Goal: Information Seeking & Learning: Learn about a topic

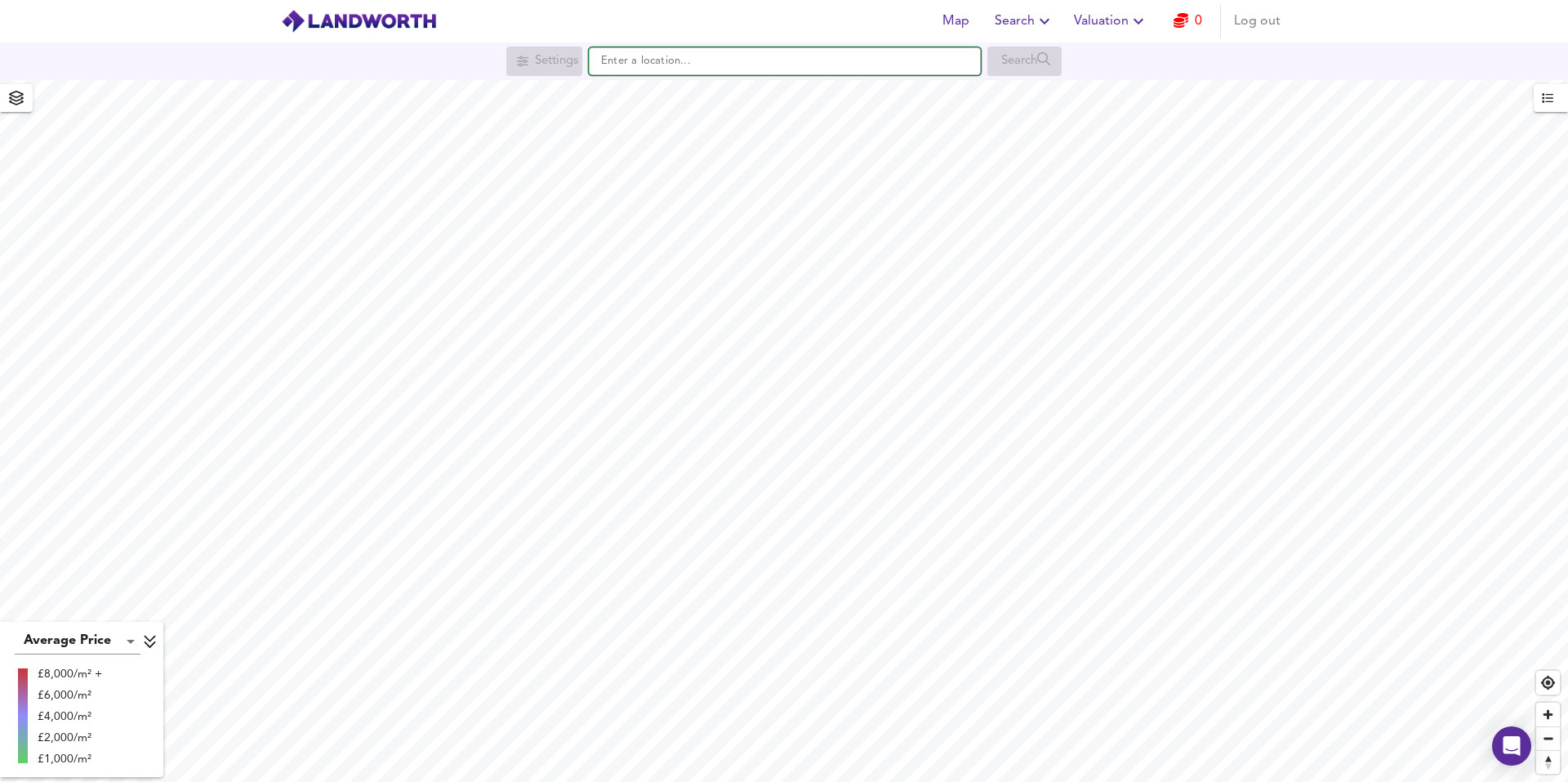
click at [656, 71] on input "text" at bounding box center [784, 61] width 392 height 28
paste input "HG1 5AW"
type input "[STREET_ADDRESS]"
click at [661, 88] on strong "HG1 5AW" at bounding box center [649, 93] width 54 height 11
checkbox input "false"
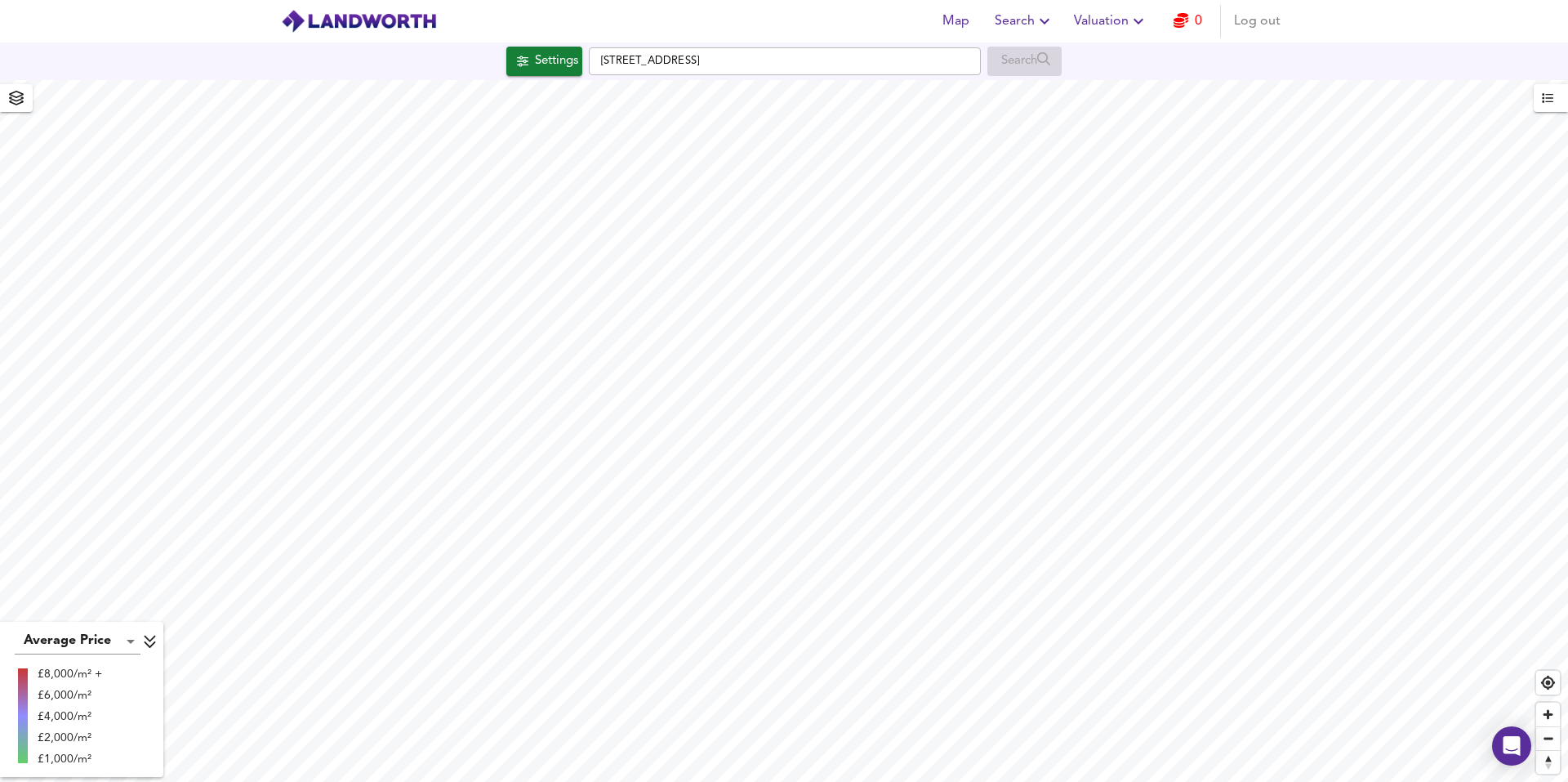
checkbox input "true"
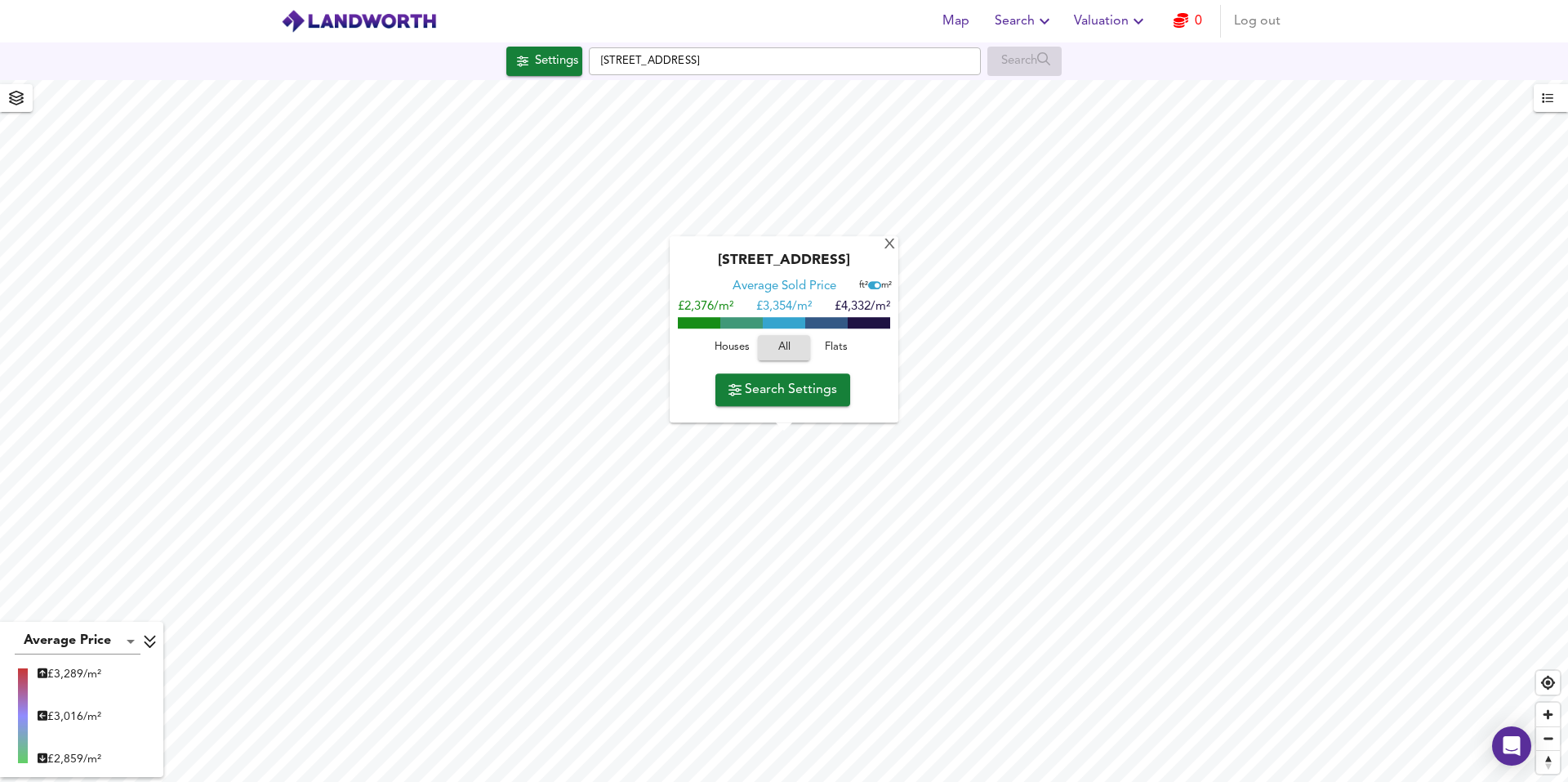
click at [836, 349] on span "Flats" at bounding box center [836, 349] width 44 height 19
